Goal: Task Accomplishment & Management: Manage account settings

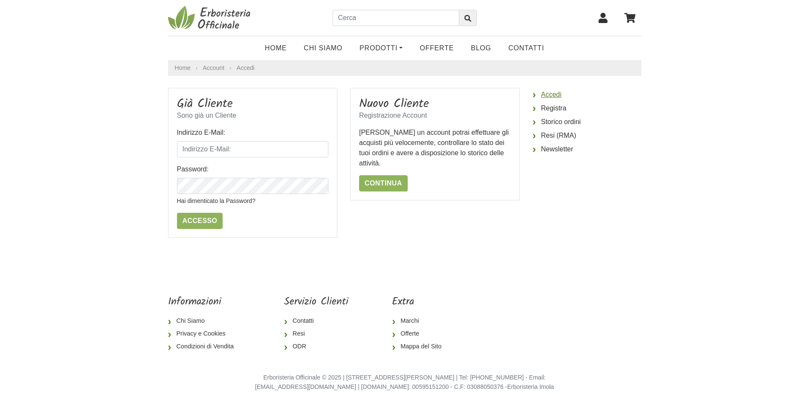
click at [546, 97] on link "Accedi" at bounding box center [587, 95] width 109 height 14
click at [603, 17] on icon at bounding box center [602, 18] width 9 height 10
click at [240, 151] on input "Indirizzo E-Mail:" at bounding box center [253, 149] width 152 height 16
type input "[EMAIL_ADDRESS][DOMAIN_NAME]"
click at [194, 219] on input "Accesso" at bounding box center [200, 221] width 46 height 16
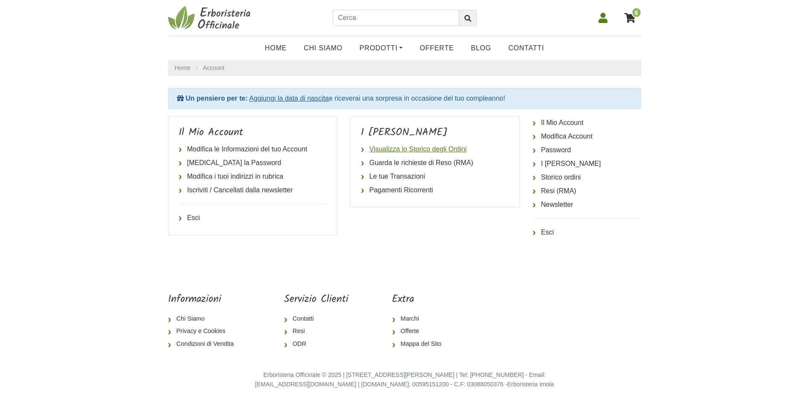
click at [400, 151] on link "Visualizza lo Storico degli Ordini" at bounding box center [435, 149] width 148 height 14
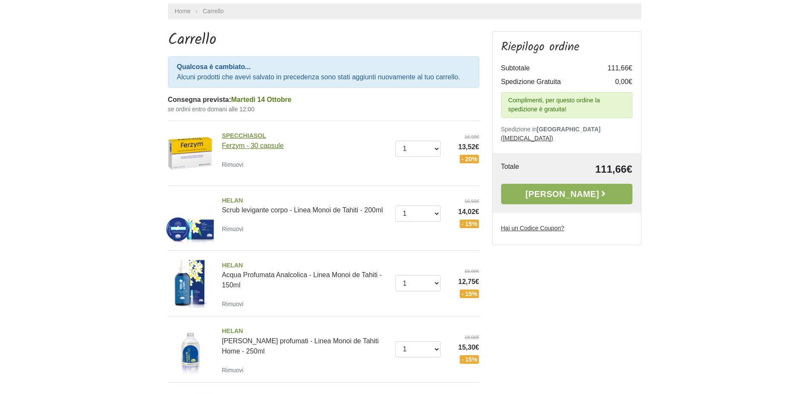
scroll to position [85, 0]
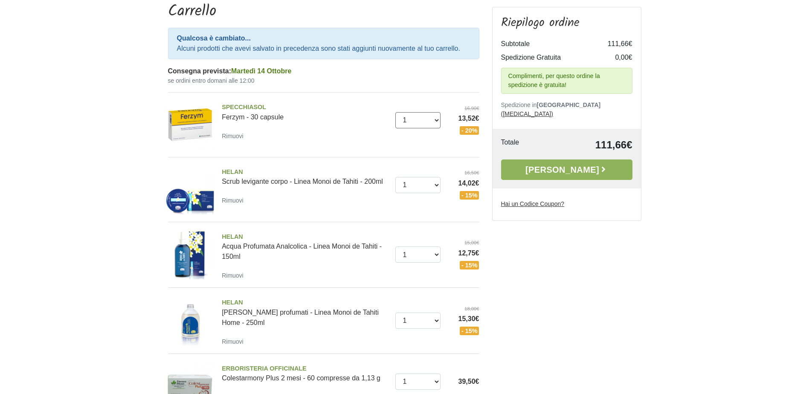
click at [437, 122] on select "0 (Rimuovi) 1 2 3" at bounding box center [417, 120] width 45 height 16
select select "0"
click at [395, 112] on select "0 (Rimuovi) 1 2 3" at bounding box center [417, 120] width 45 height 16
click at [436, 185] on select "0 ([GEOGRAPHIC_DATA]) 1" at bounding box center [417, 185] width 45 height 16
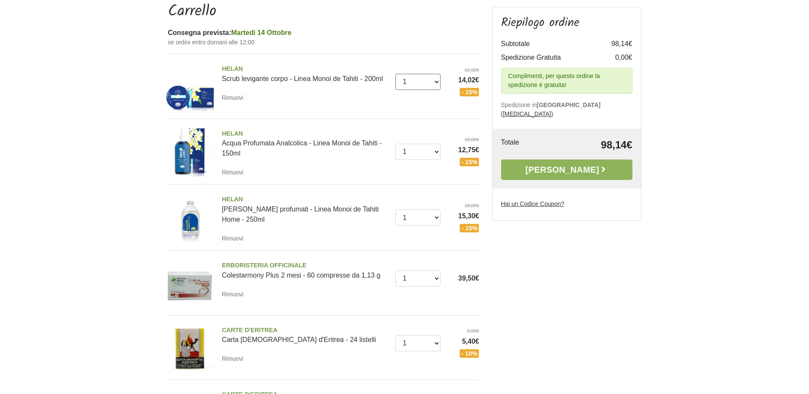
click at [436, 83] on select "0 ([GEOGRAPHIC_DATA]) 1" at bounding box center [417, 82] width 45 height 16
select select "0"
click at [395, 74] on select "0 ([GEOGRAPHIC_DATA]) 1" at bounding box center [417, 82] width 45 height 16
click at [434, 151] on select "0 ([GEOGRAPHIC_DATA]) 1" at bounding box center [417, 152] width 45 height 16
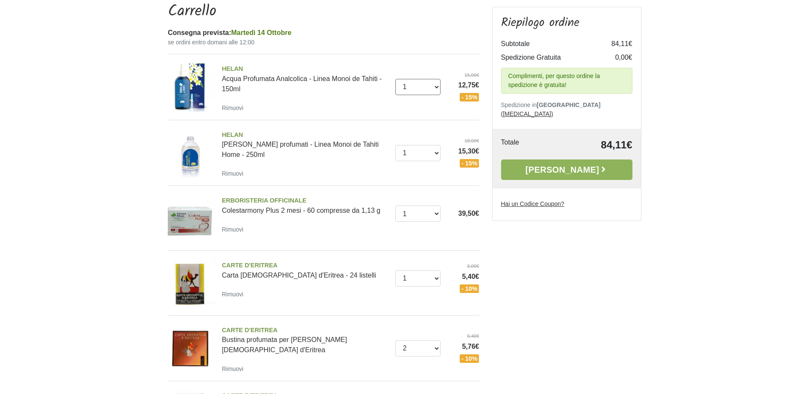
click at [436, 87] on select "0 ([GEOGRAPHIC_DATA]) 1" at bounding box center [417, 87] width 45 height 16
select select "0"
click at [395, 79] on select "0 ([GEOGRAPHIC_DATA]) 1" at bounding box center [417, 87] width 45 height 16
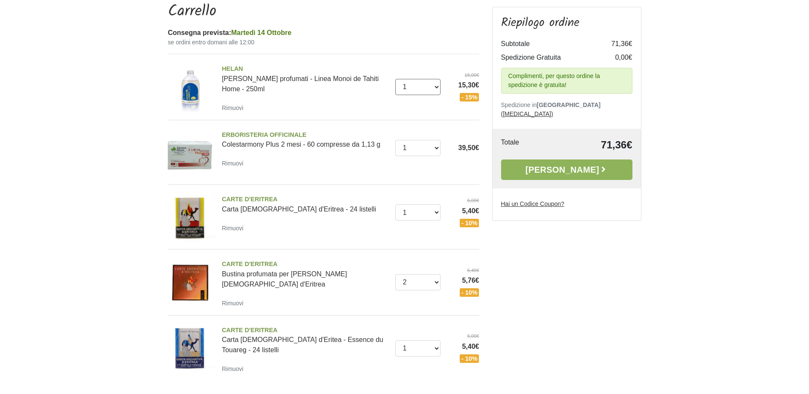
click at [437, 86] on select "0 (Rimuovi) 1" at bounding box center [417, 87] width 45 height 16
select select "0"
click at [395, 79] on select "0 (Rimuovi) 1" at bounding box center [417, 87] width 45 height 16
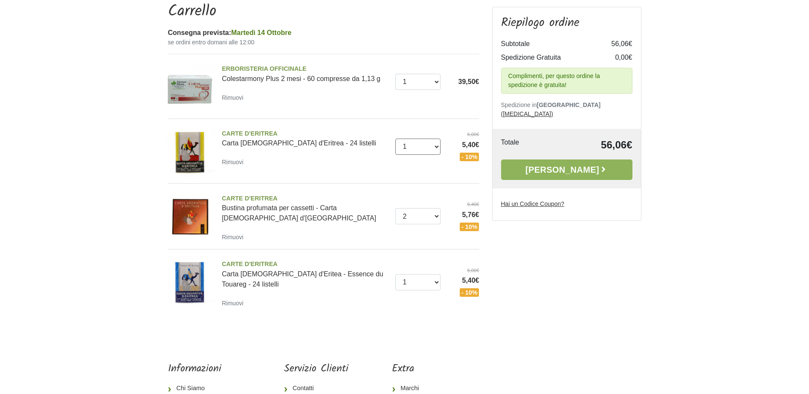
click at [436, 147] on select "0 ([GEOGRAPHIC_DATA]) 1 2 3 4 5 6 7 8 9 10 11 12 13 14 15 16" at bounding box center [417, 147] width 45 height 16
select select "0"
click at [395, 139] on select "0 (Rimuovi) 1 2 3 4 5 6 7 8 9 10 11 12 13 14 15 16" at bounding box center [417, 147] width 45 height 16
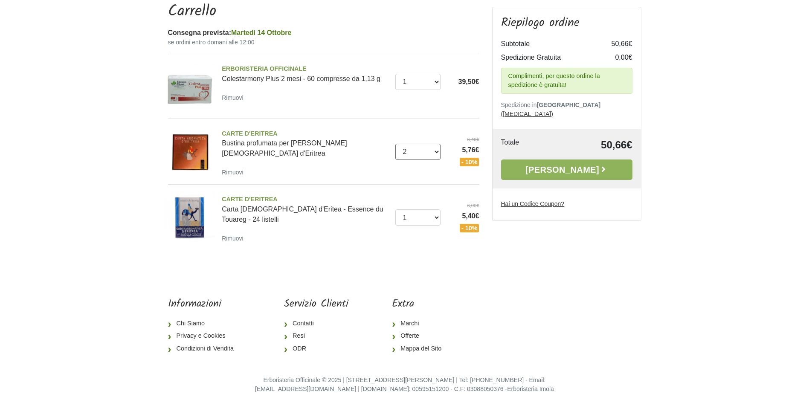
click at [438, 153] on select "0 (Rimuovi) 1 2 3 4 5 6 7 8 9 10 11 12 13 14 15 16" at bounding box center [417, 152] width 45 height 16
select select "0"
click at [395, 144] on select "0 (Rimuovi) 1 2 3 4 5 6 7 8 9 10 11 12 13 14 15 16" at bounding box center [417, 152] width 45 height 16
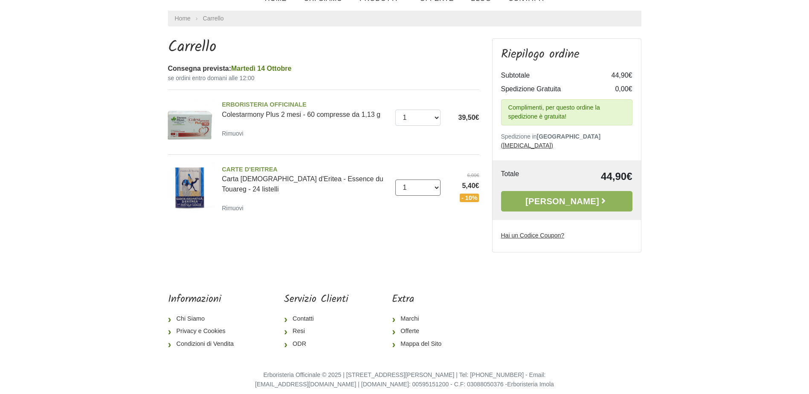
click at [436, 186] on select "0 (Rimuovi) 1 2 3 4 5" at bounding box center [417, 188] width 45 height 16
select select "0"
click at [395, 180] on select "0 (Rimuovi) 1 2 3 4 5" at bounding box center [417, 188] width 45 height 16
